Goal: Task Accomplishment & Management: Use online tool/utility

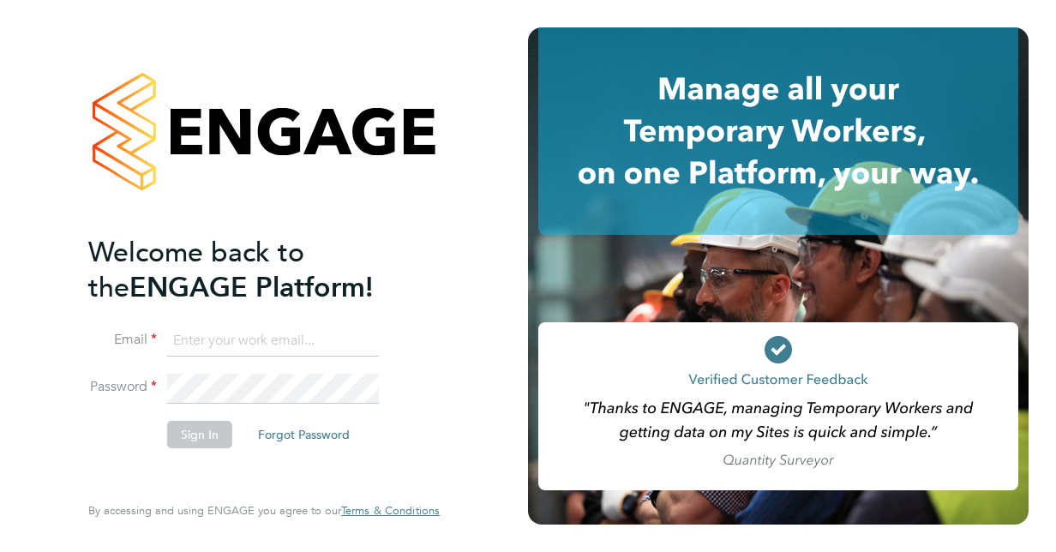
type input "[PERSON_NAME][EMAIL_ADDRESS][DOMAIN_NAME]"
click at [199, 437] on button "Sign In" at bounding box center [199, 434] width 65 height 27
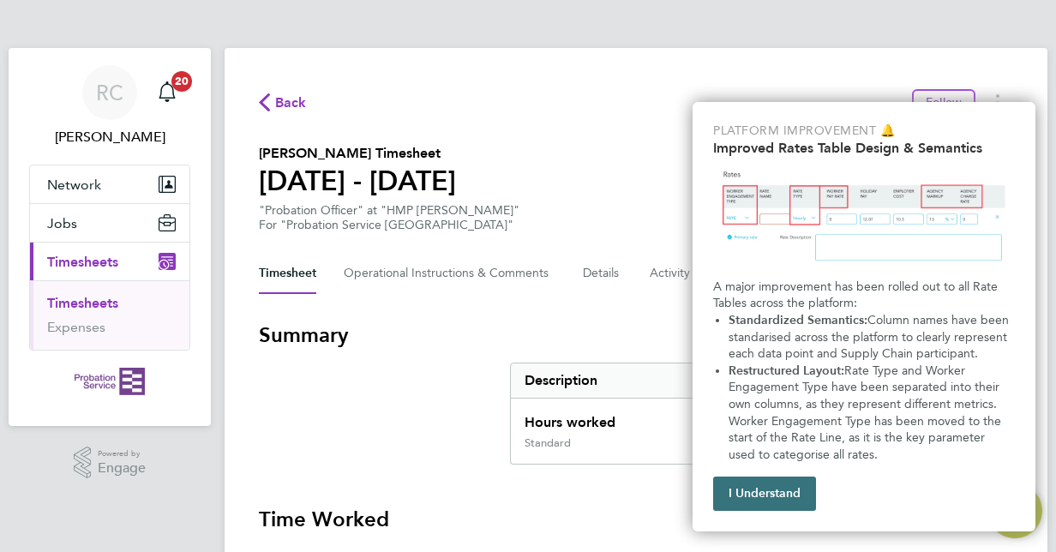
click at [776, 501] on button "I Understand" at bounding box center [764, 494] width 103 height 34
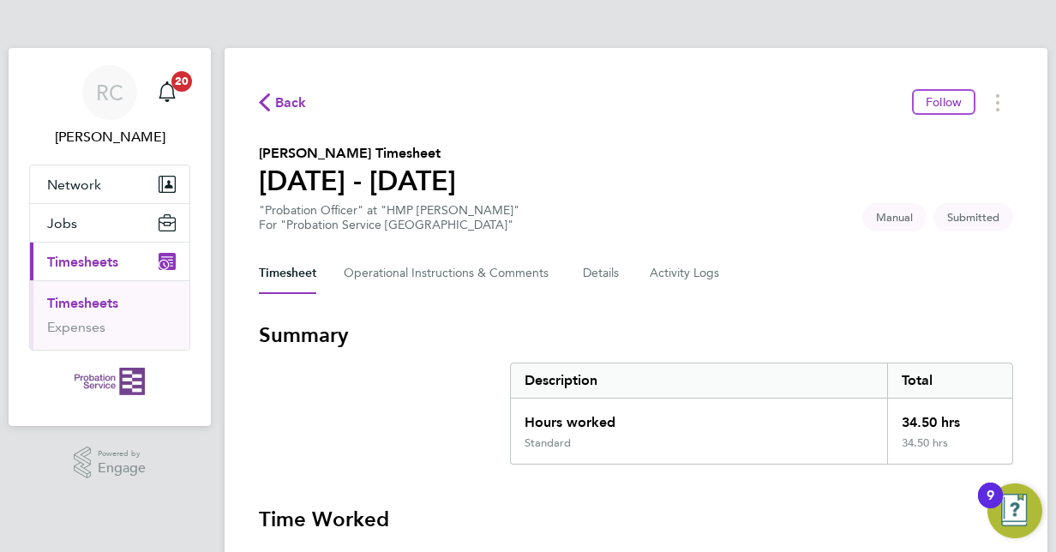
click at [986, 223] on span "Submitted" at bounding box center [973, 217] width 80 height 28
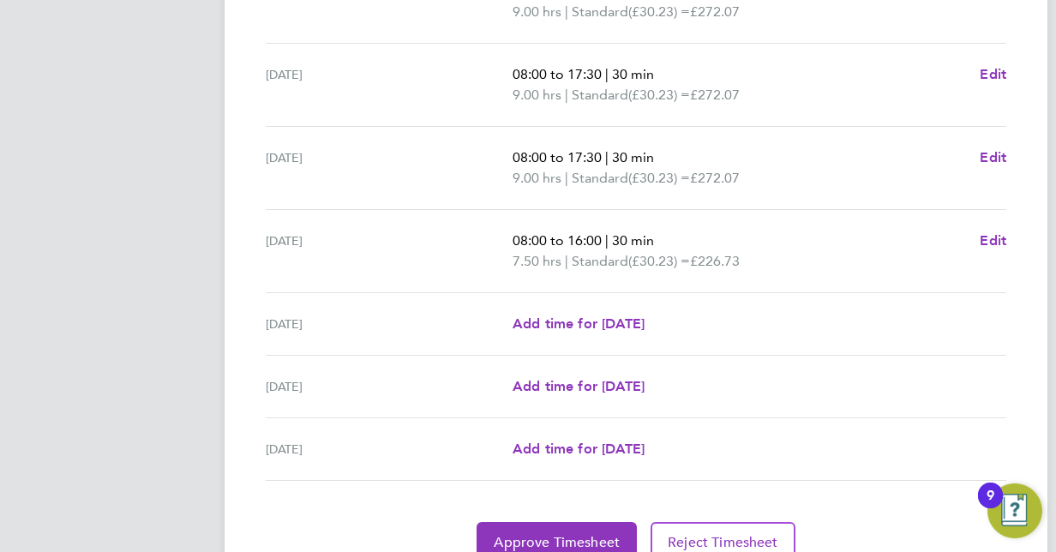
scroll to position [663, 0]
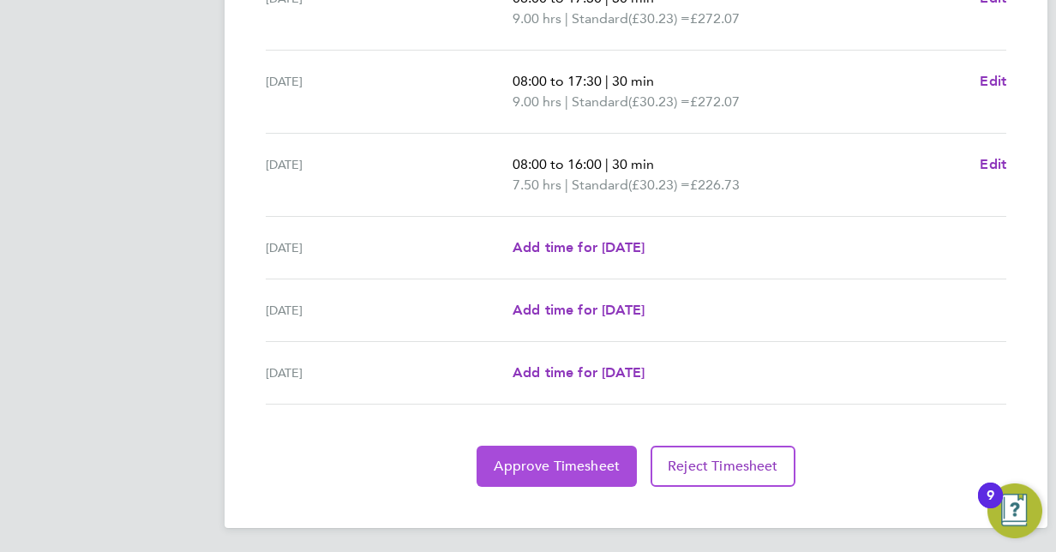
click at [543, 464] on span "Approve Timesheet" at bounding box center [557, 466] width 126 height 17
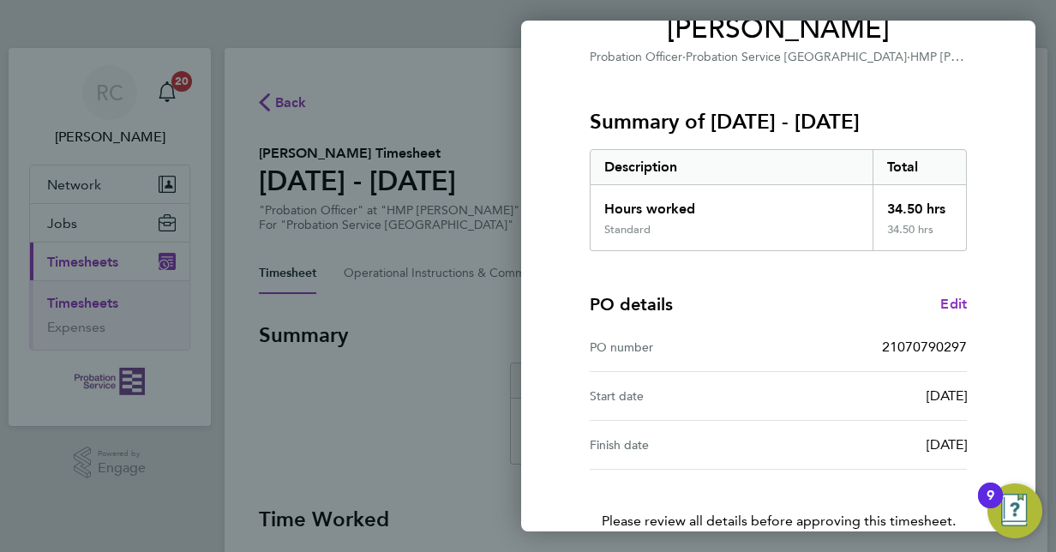
scroll to position [267, 0]
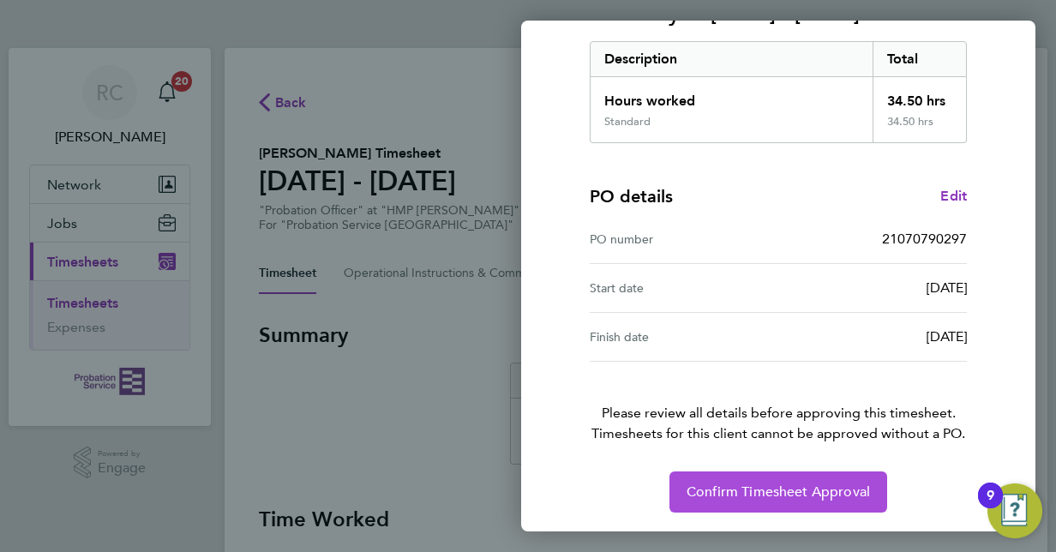
click at [770, 490] on span "Confirm Timesheet Approval" at bounding box center [778, 491] width 183 height 17
